Goal: Navigation & Orientation: Go to known website

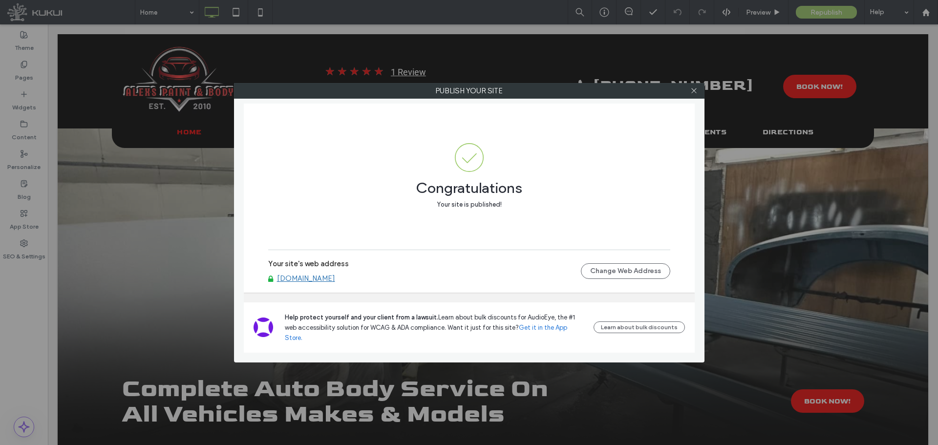
click at [335, 283] on link "www.alexspaintbody.kukuiwebsite.com" at bounding box center [306, 278] width 58 height 9
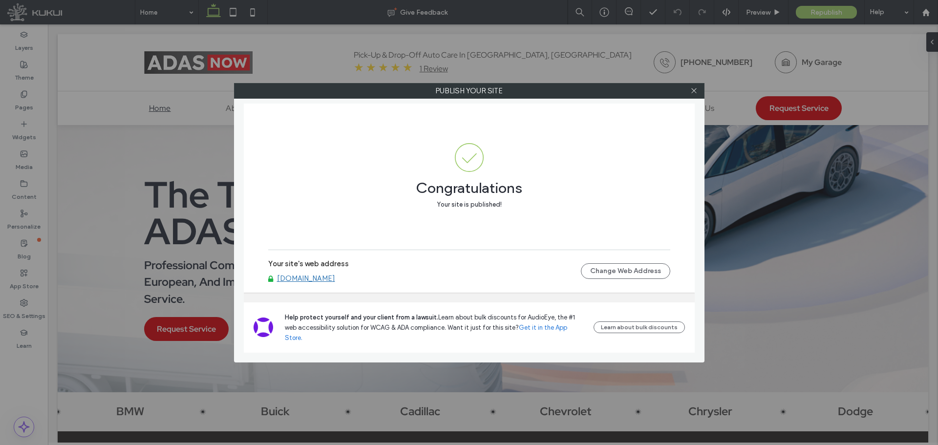
click at [335, 283] on link "[DOMAIN_NAME]" at bounding box center [306, 278] width 58 height 9
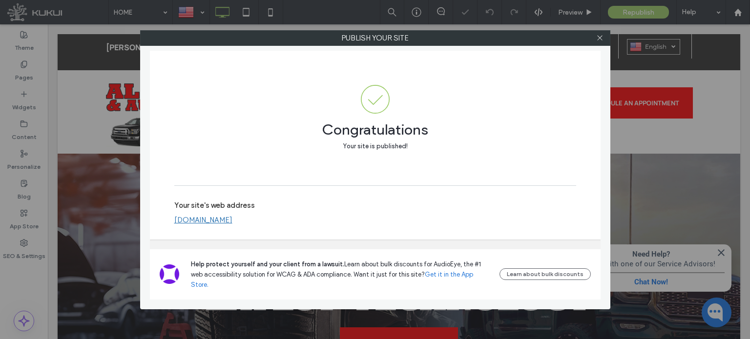
click at [266, 268] on span "Help protect yourself and your client from a lawsuit." at bounding box center [267, 264] width 153 height 7
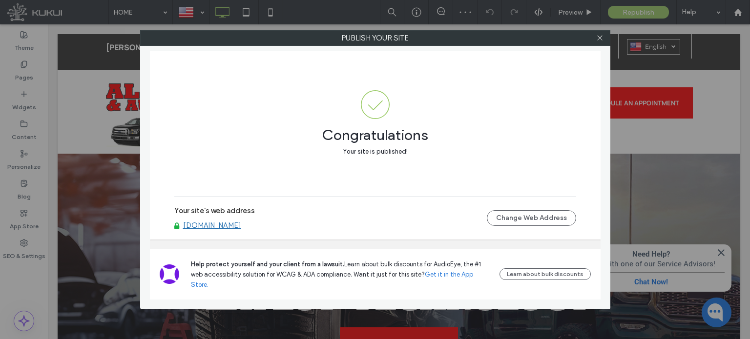
click at [209, 230] on link "www.almatireautorepairllc.kukuiwebsite.com" at bounding box center [212, 225] width 58 height 9
